Goal: Register for event/course

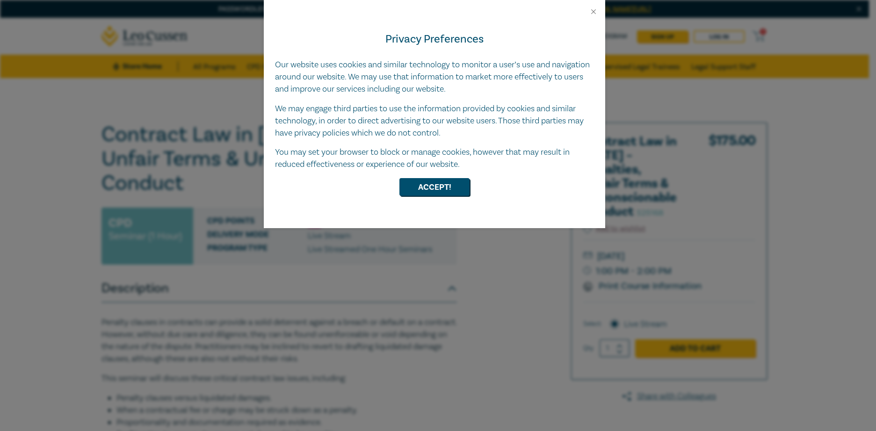
click at [430, 175] on div "Privacy Preferences Our website uses cookies and similar technology to monitor …" at bounding box center [435, 122] width 342 height 212
click at [438, 186] on button "Accept!" at bounding box center [435, 187] width 70 height 18
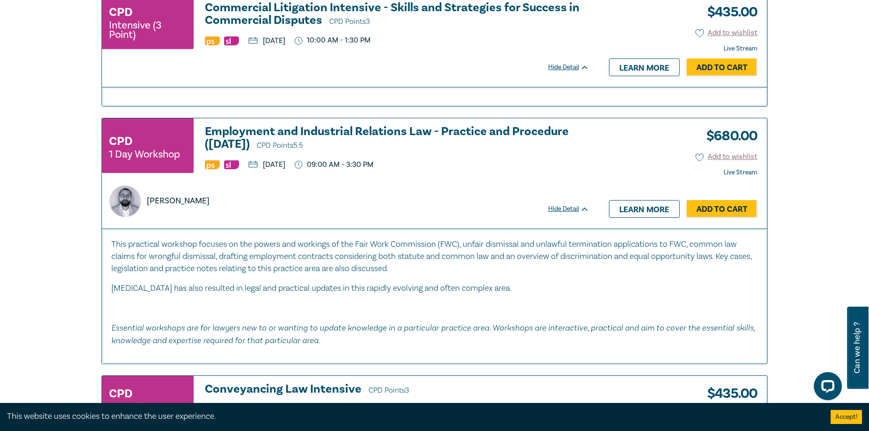
scroll to position [3557, 0]
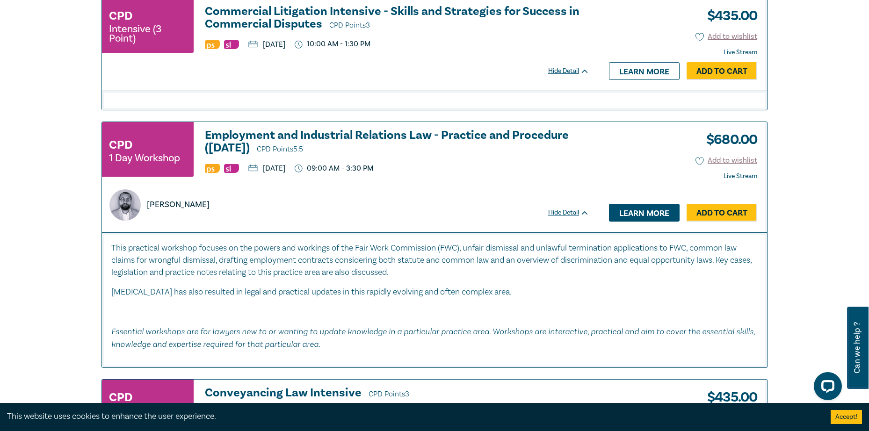
click at [638, 215] on link "Learn more" at bounding box center [644, 213] width 71 height 18
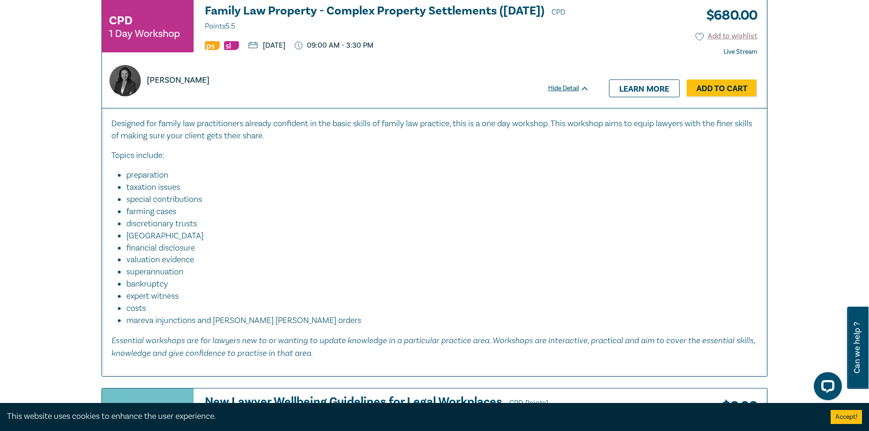
scroll to position [2660, 0]
